Goal: Information Seeking & Learning: Learn about a topic

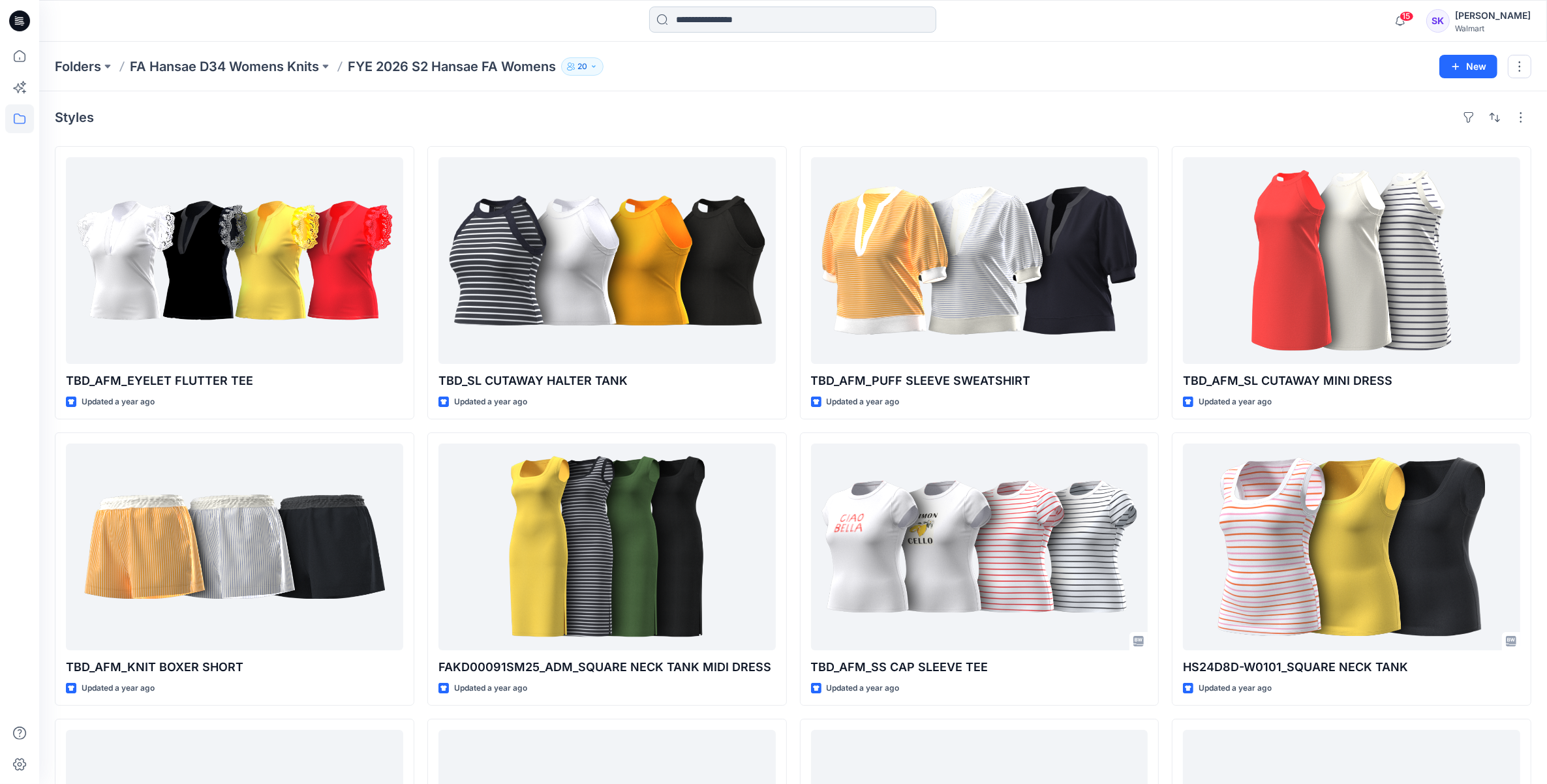
click at [799, 23] on input at bounding box center [793, 19] width 287 height 26
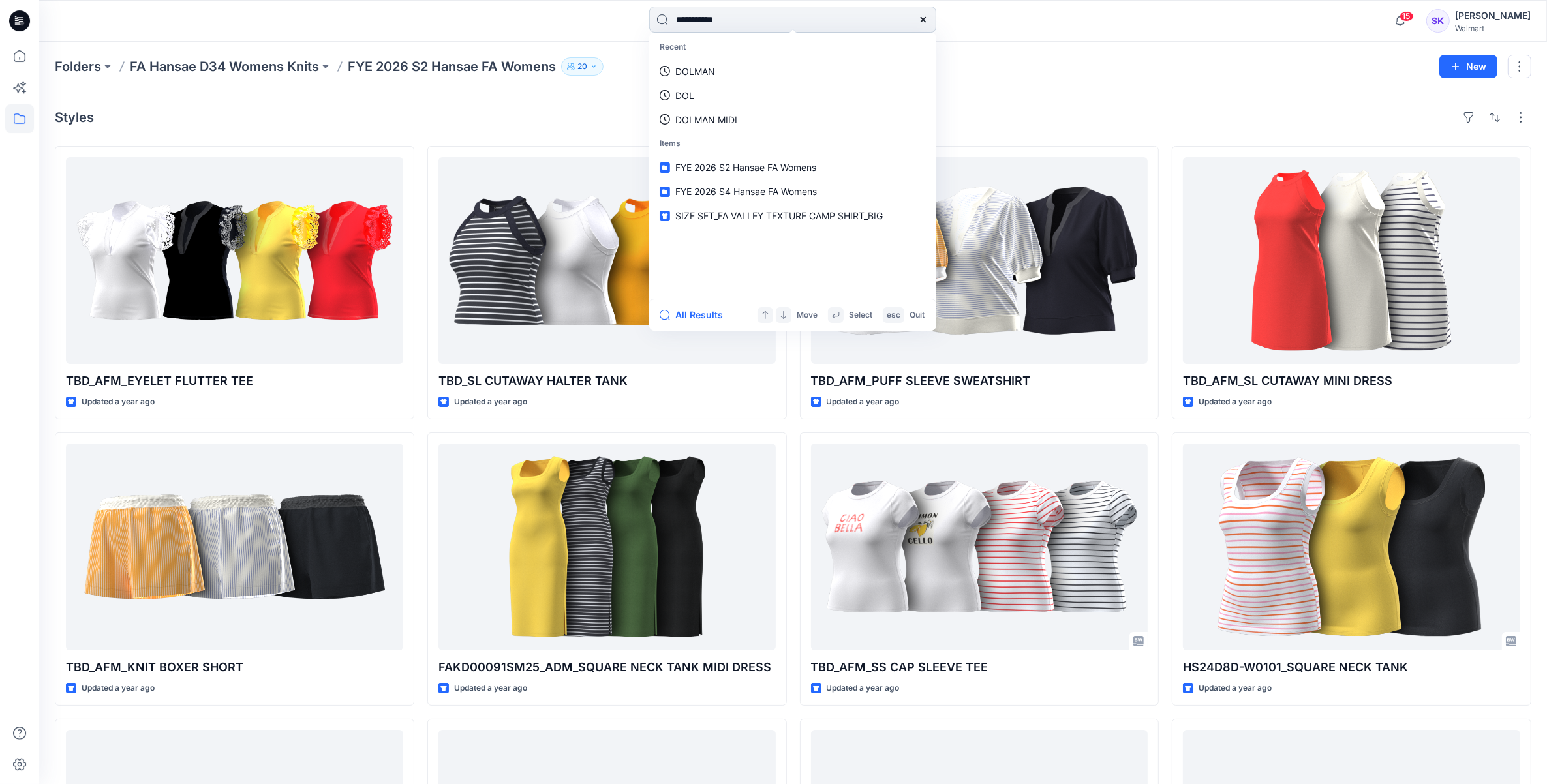
type input "**********"
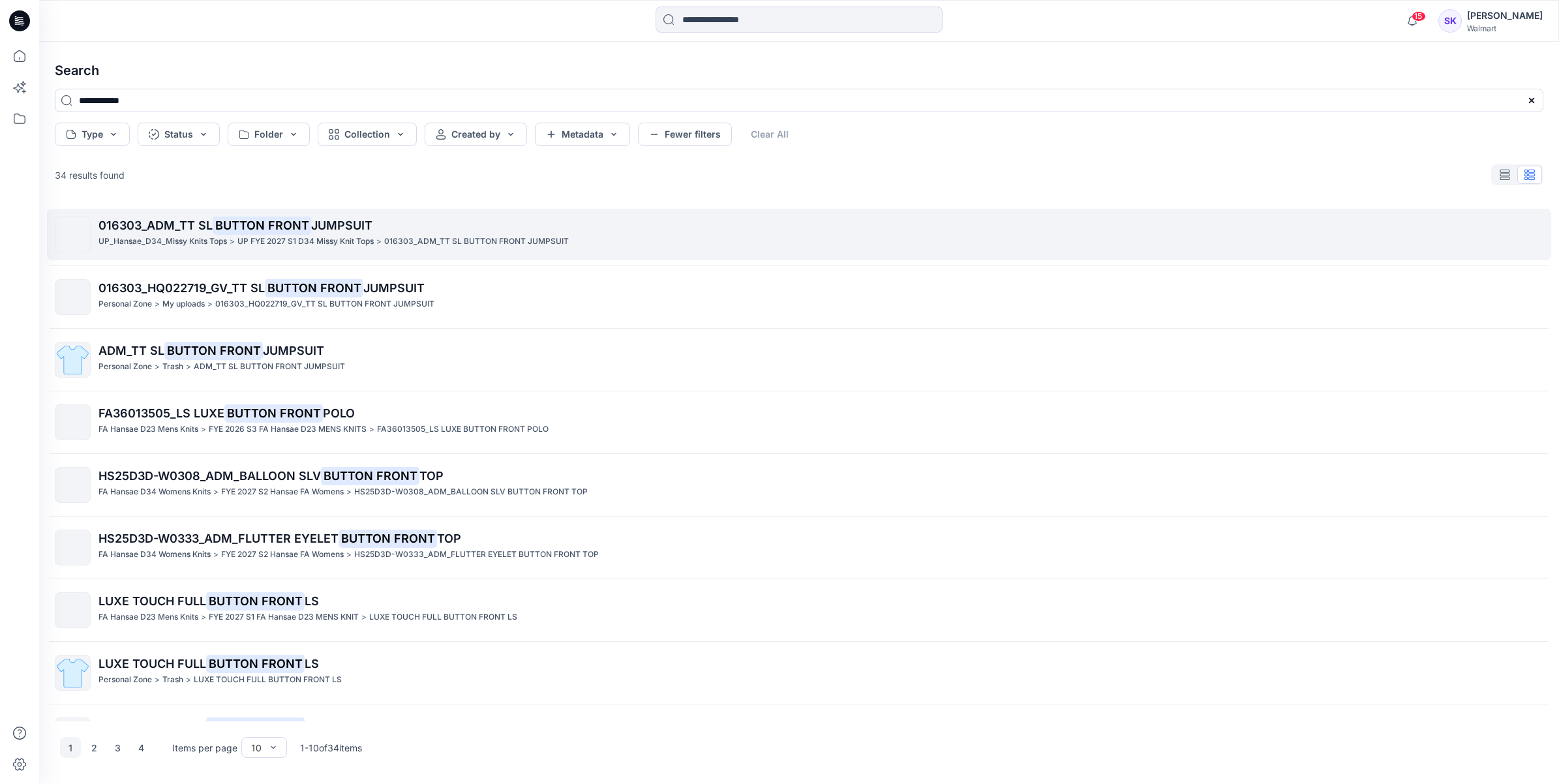
click at [505, 241] on p "016303_ADM_TT SL BUTTON FRONT JUMPSUIT" at bounding box center [476, 241] width 184 height 13
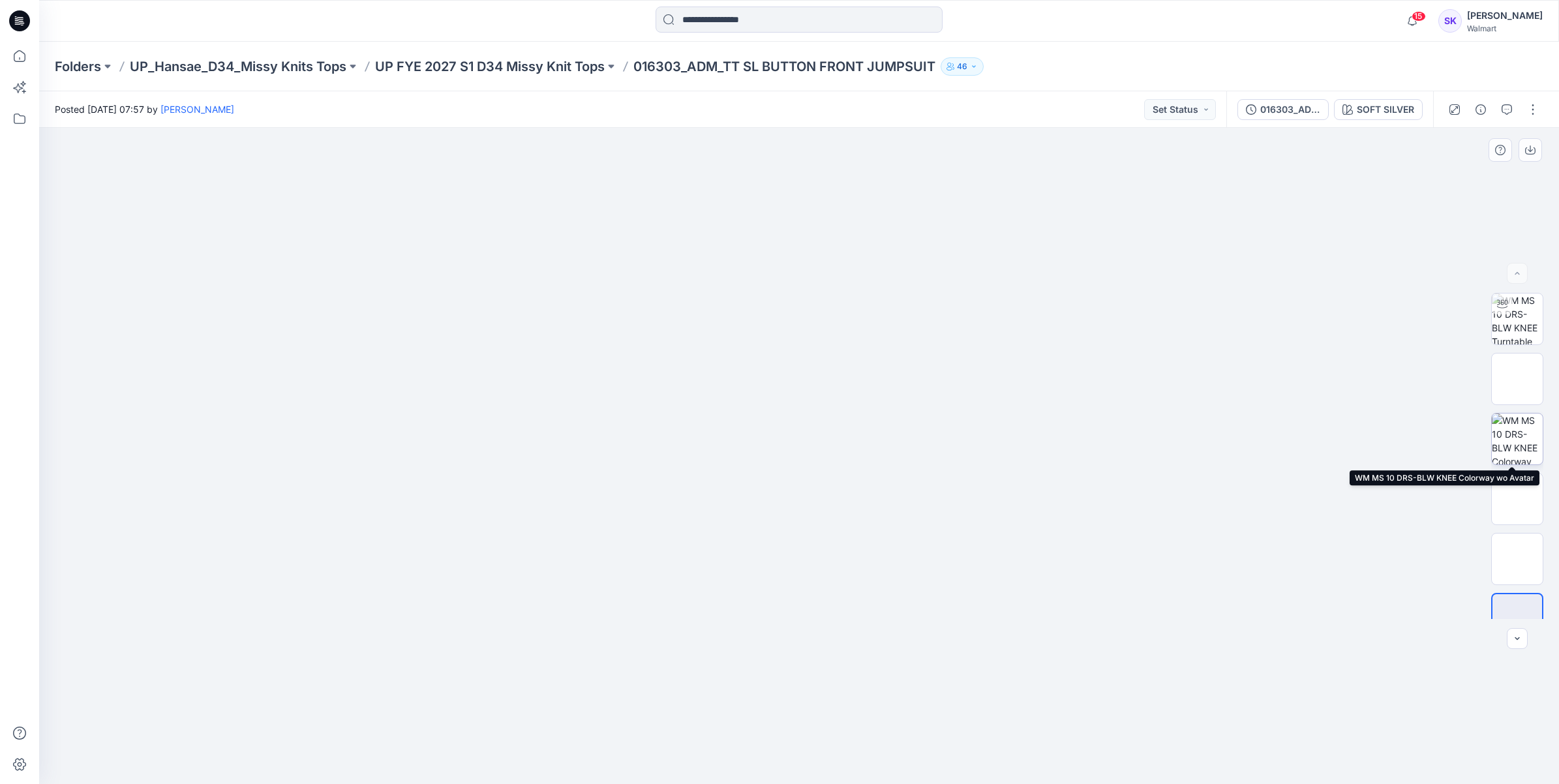
click at [1523, 447] on img at bounding box center [1517, 439] width 51 height 51
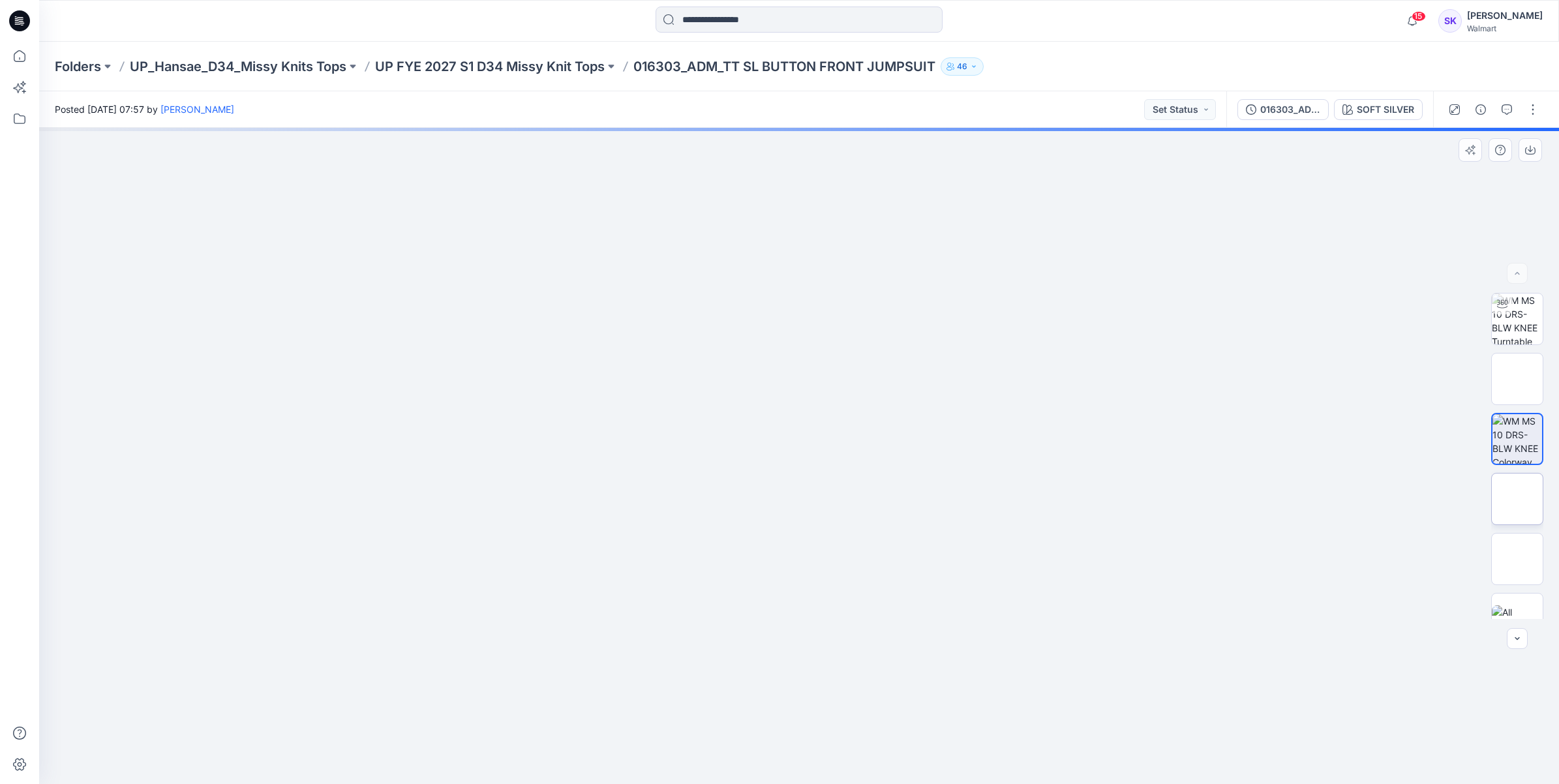
click at [1517, 499] on img at bounding box center [1517, 499] width 0 height 0
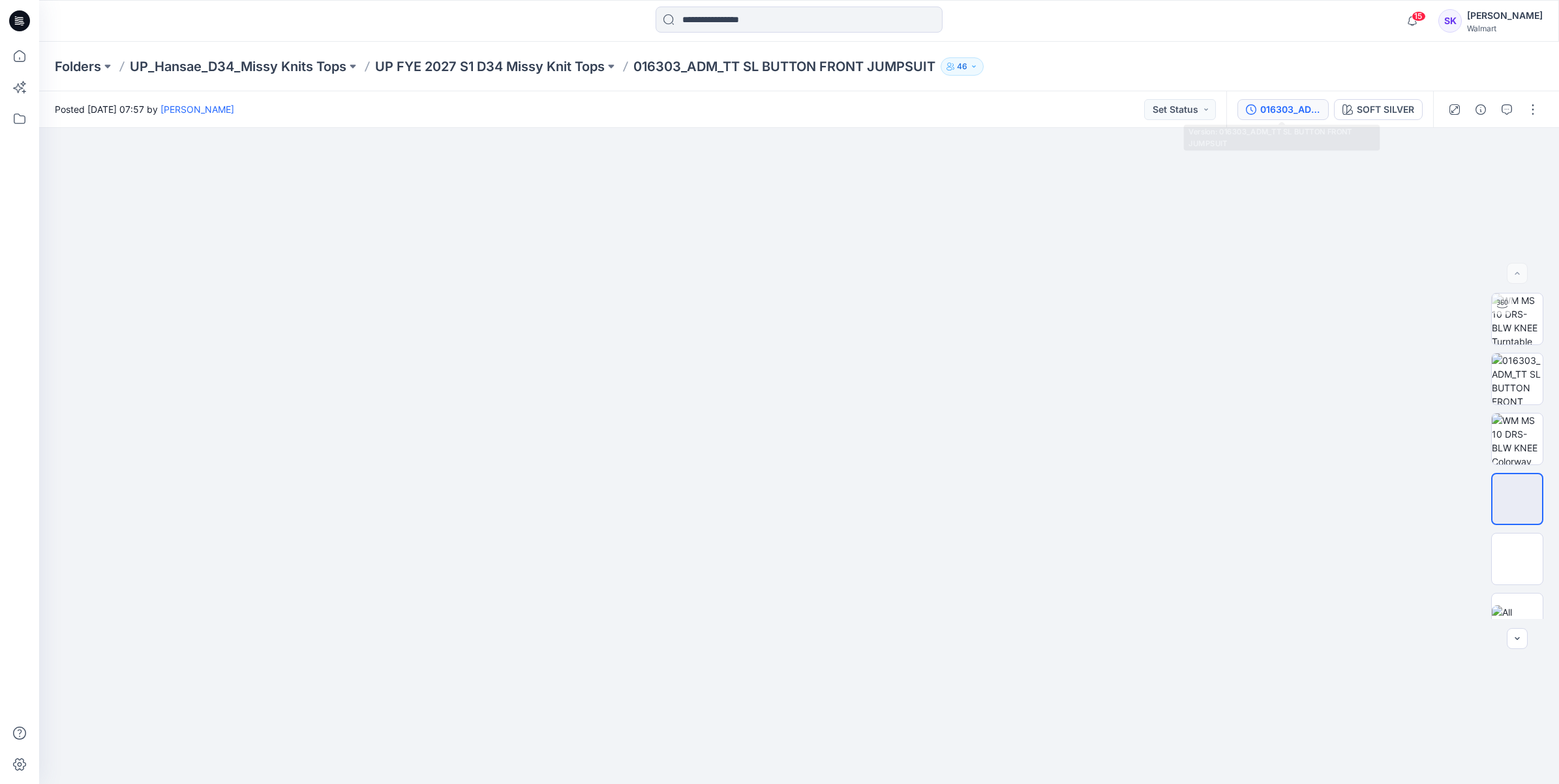
click at [1280, 111] on div "016303_ADM_TT SL BUTTON FRONT JUMPSUIT" at bounding box center [1290, 109] width 60 height 14
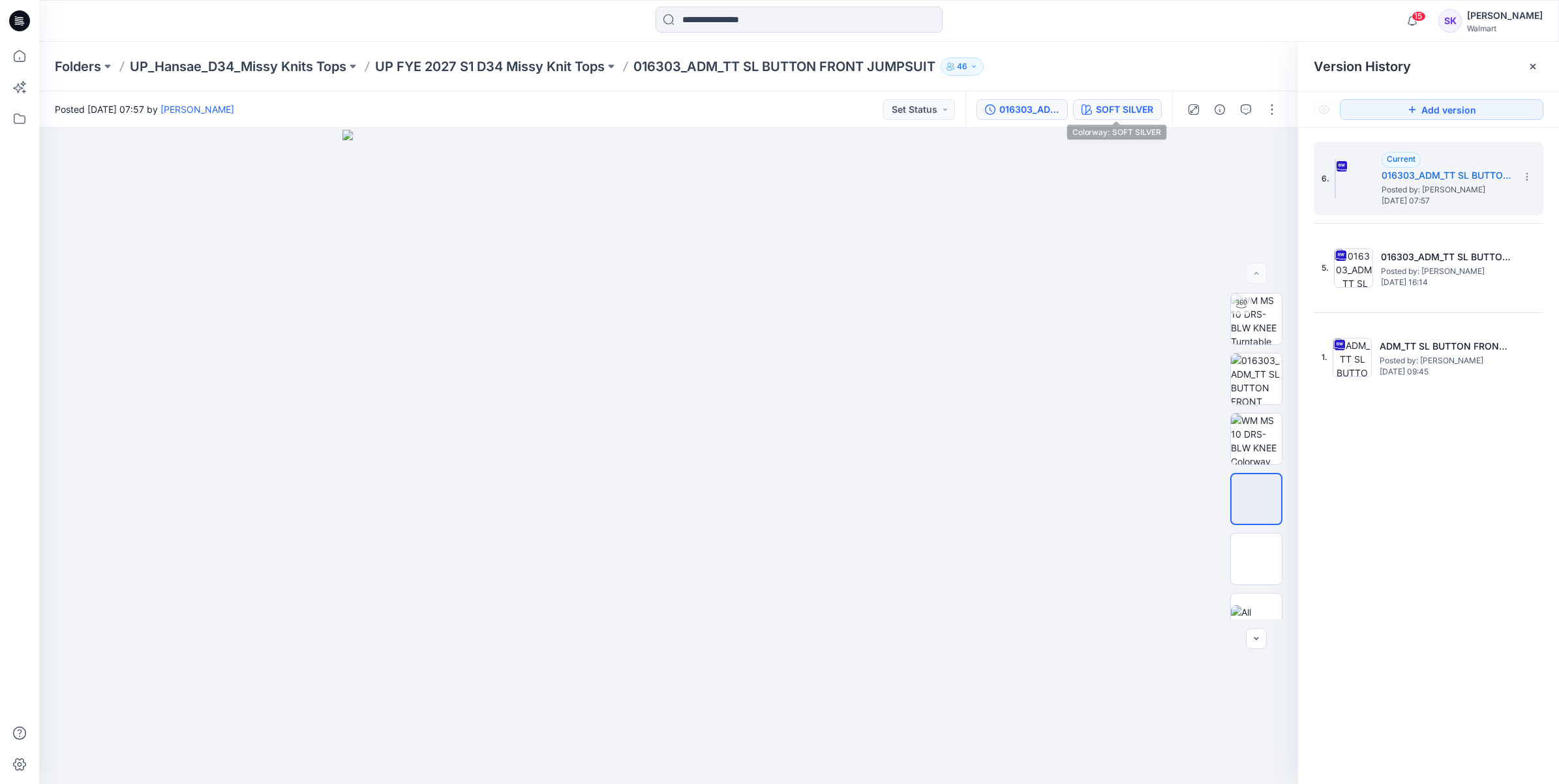
click at [1108, 104] on div "SOFT SILVER" at bounding box center [1124, 109] width 57 height 14
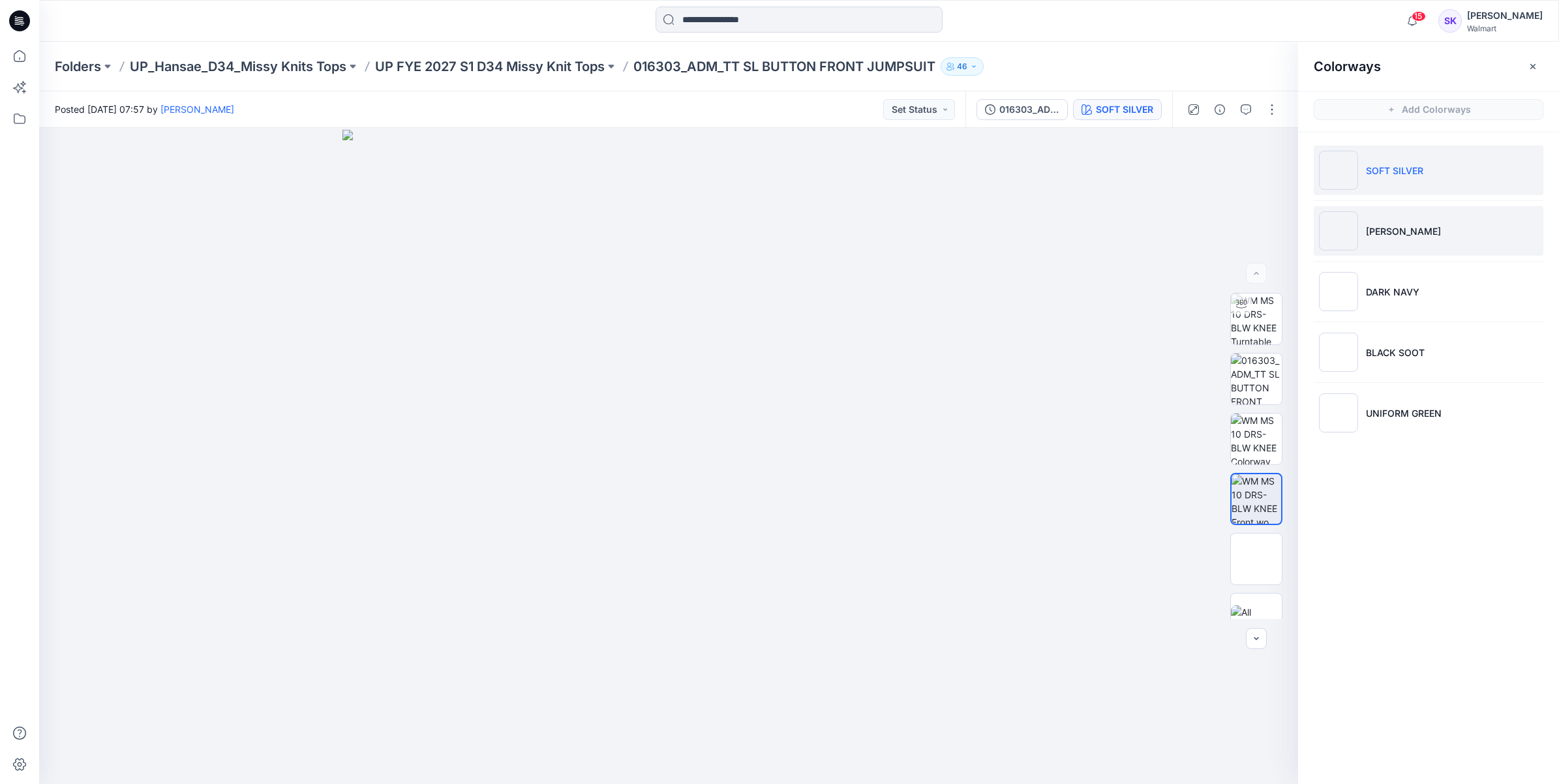
click at [1409, 243] on li "[PERSON_NAME]" at bounding box center [1428, 231] width 230 height 50
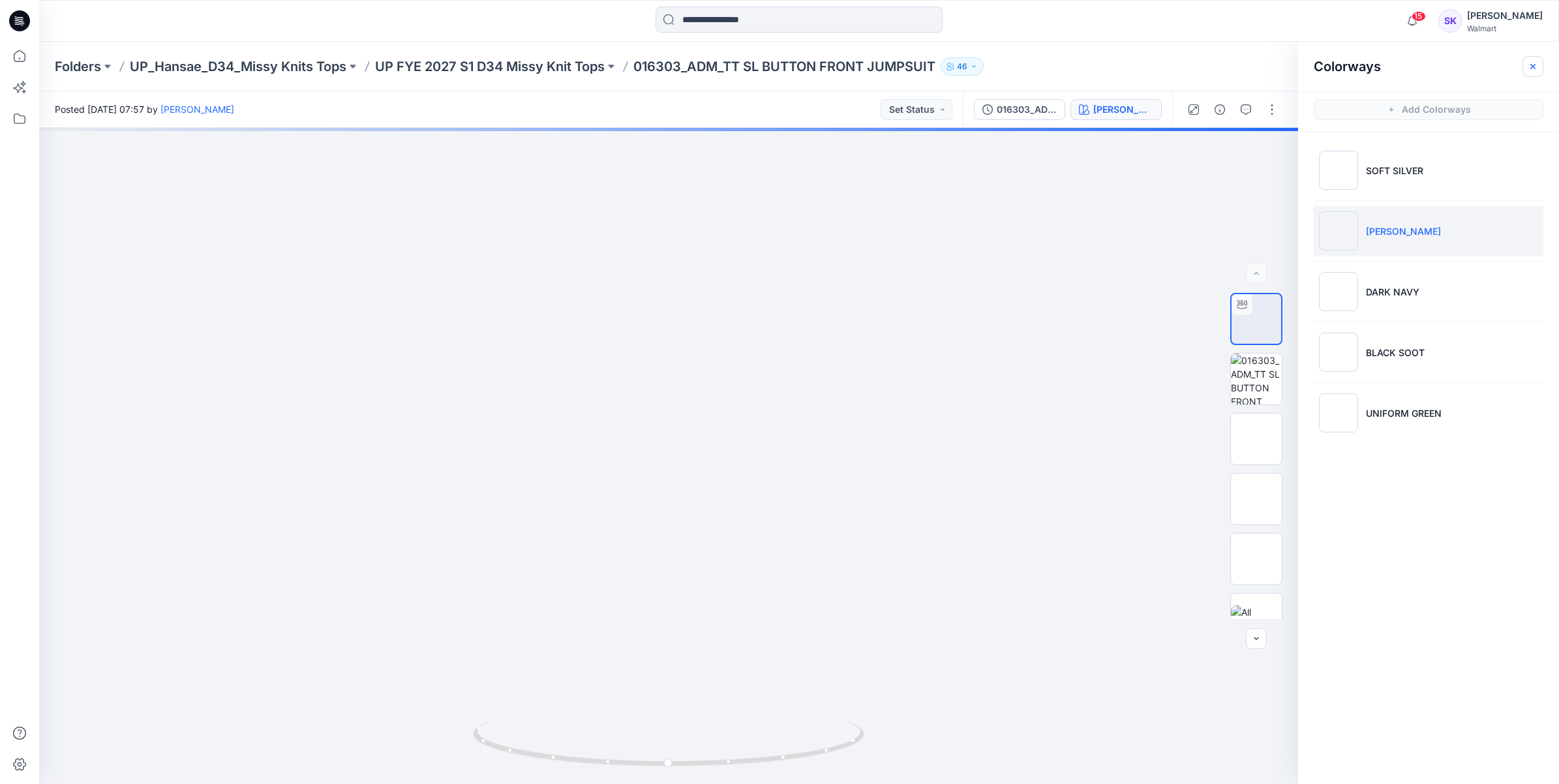
click at [1536, 63] on icon "button" at bounding box center [1533, 66] width 11 height 11
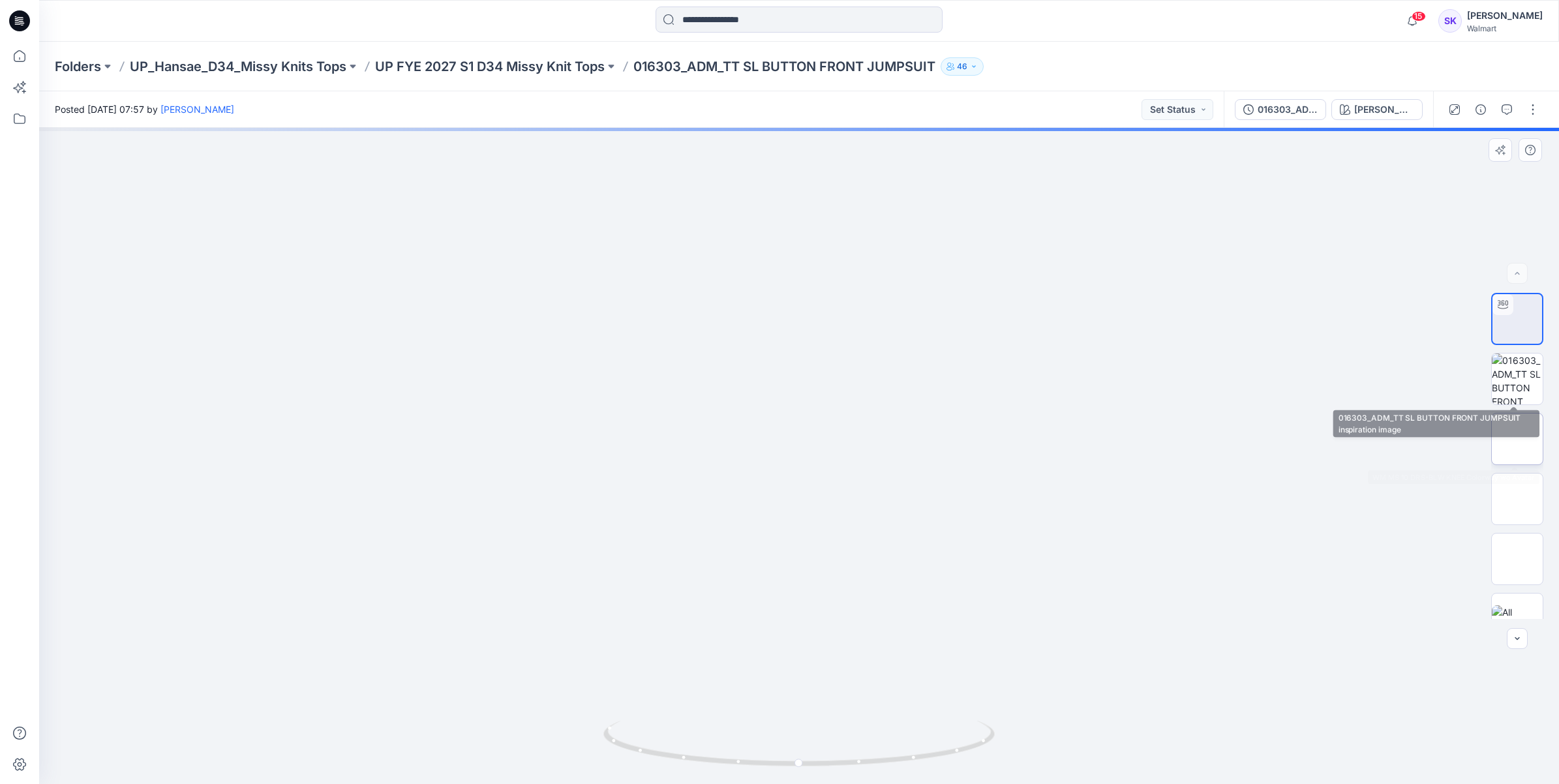
click at [1517, 439] on img at bounding box center [1517, 439] width 0 height 0
click at [1517, 499] on img at bounding box center [1517, 499] width 0 height 0
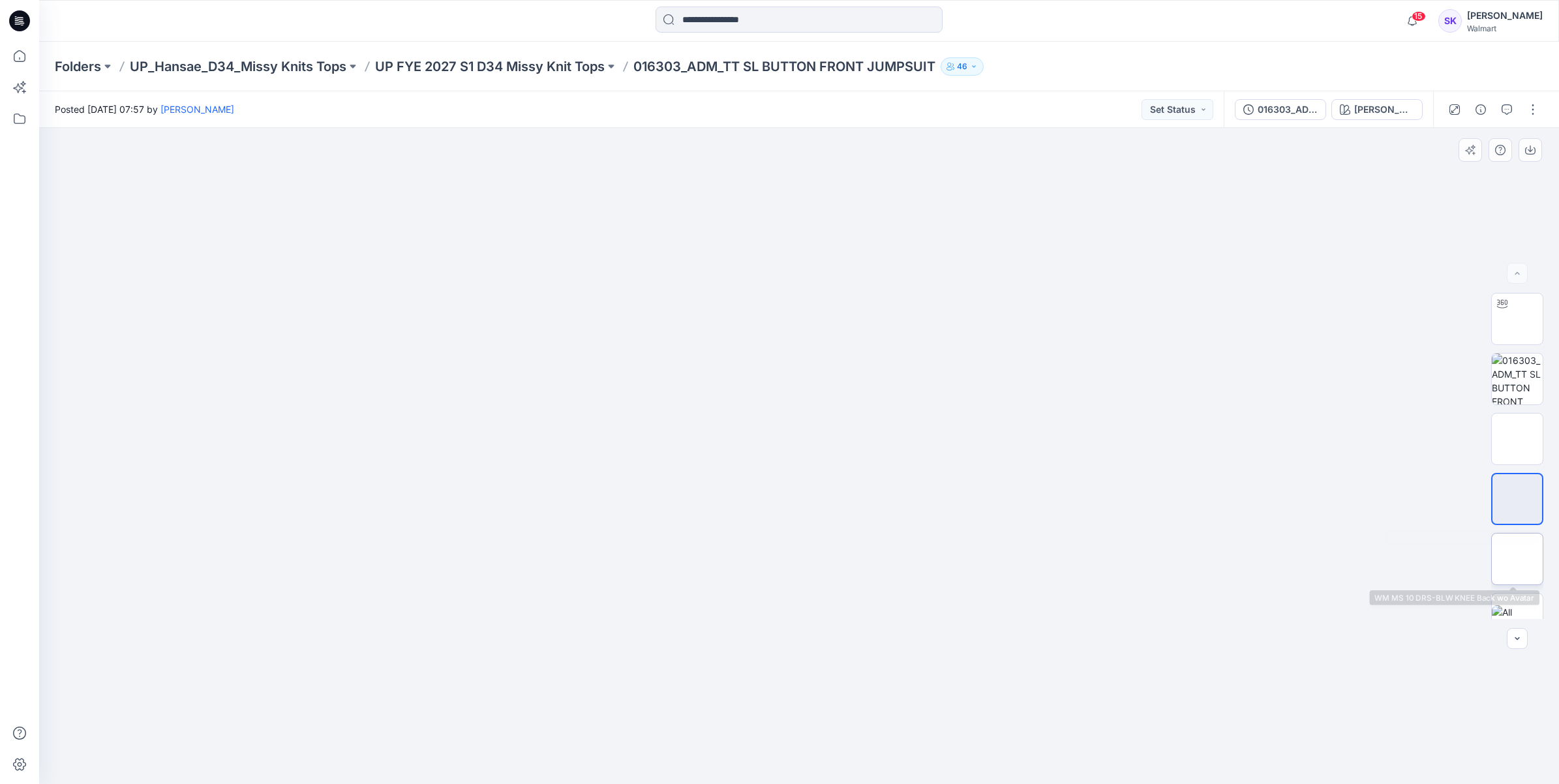
click at [1517, 559] on img at bounding box center [1517, 559] width 0 height 0
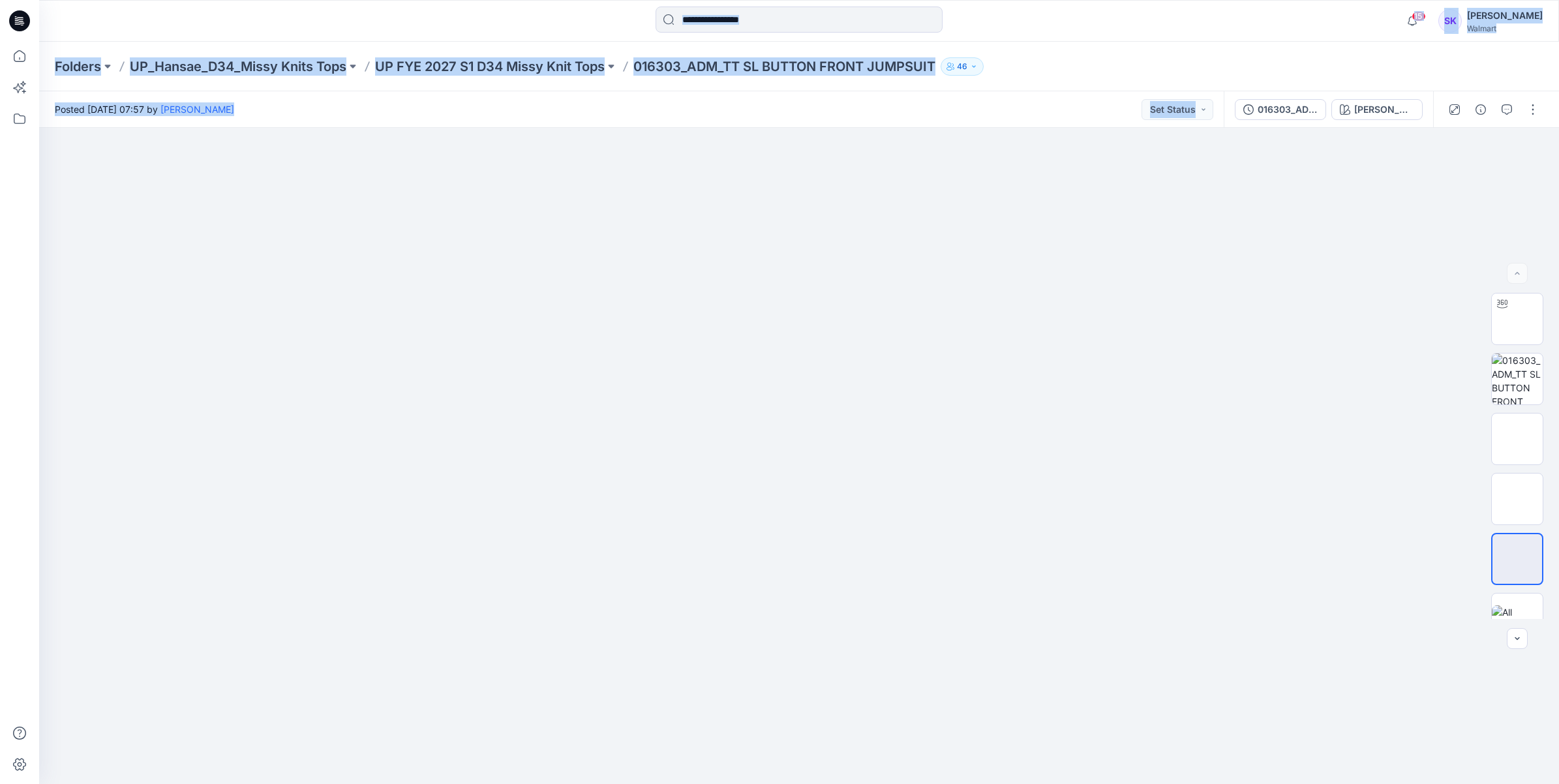
click at [0, 157] on html "15 Notifications Your style SIZE SET_FA VALLEY TEXTURE CAMP SHIRT_BIG is ready …" at bounding box center [779, 392] width 1559 height 784
